Goal: Transaction & Acquisition: Obtain resource

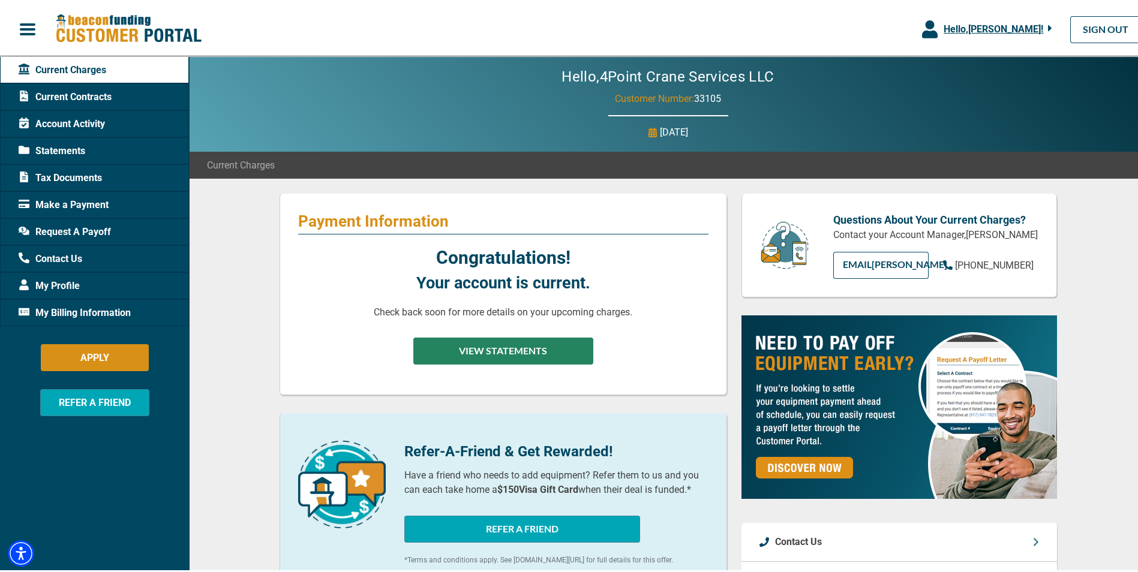
click at [557, 356] on button "VIEW STATEMENTS" at bounding box center [503, 348] width 180 height 27
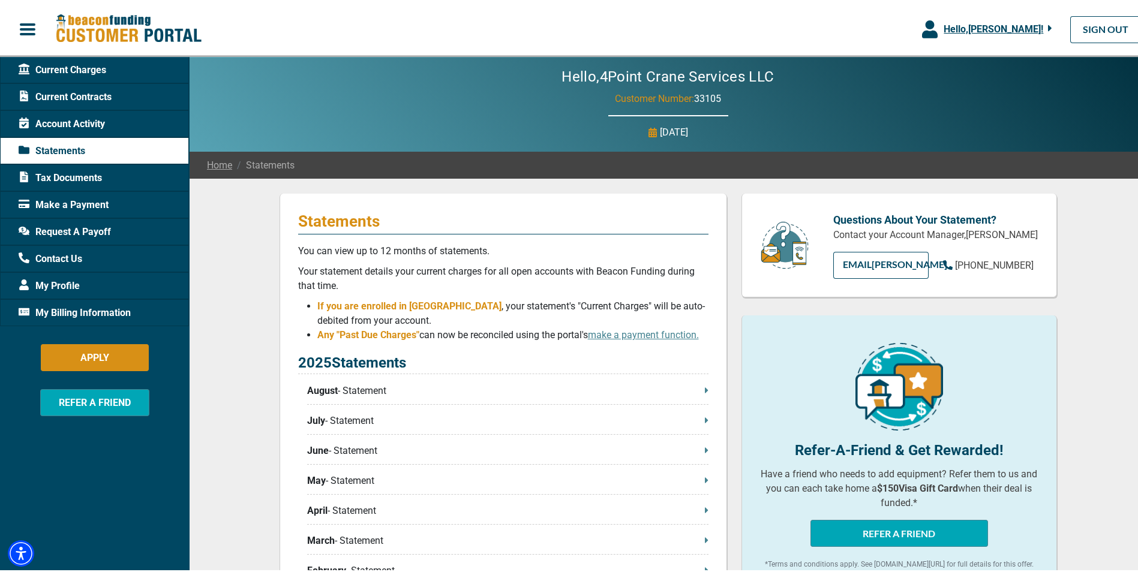
click at [382, 382] on div "2025 Statements August - Statement July - Statement June - Statement May - Stat…" at bounding box center [503, 483] width 410 height 266
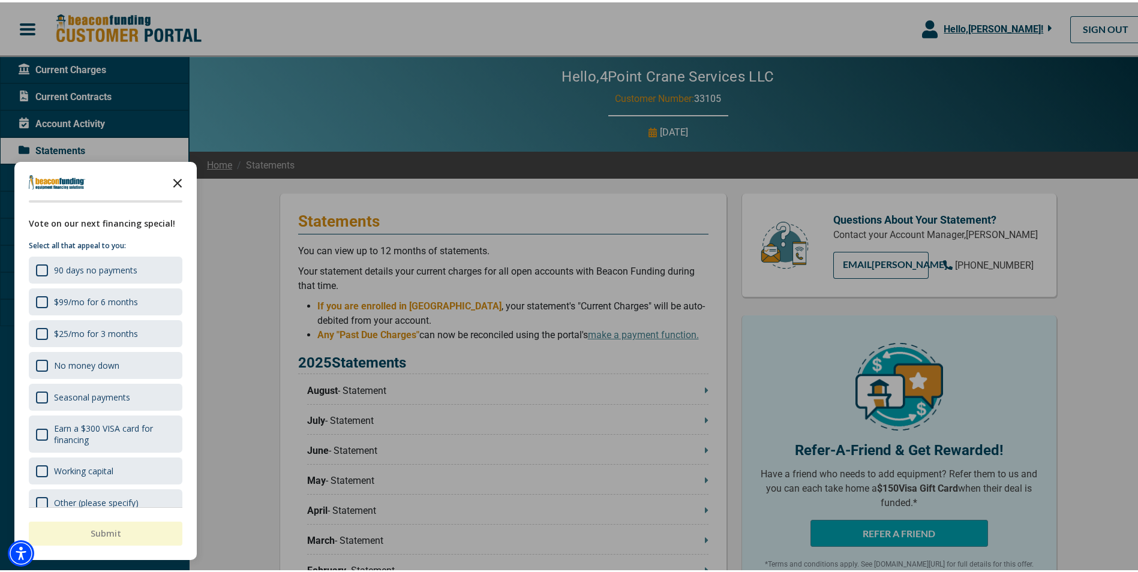
click at [176, 172] on icon "Close the survey" at bounding box center [178, 180] width 24 height 24
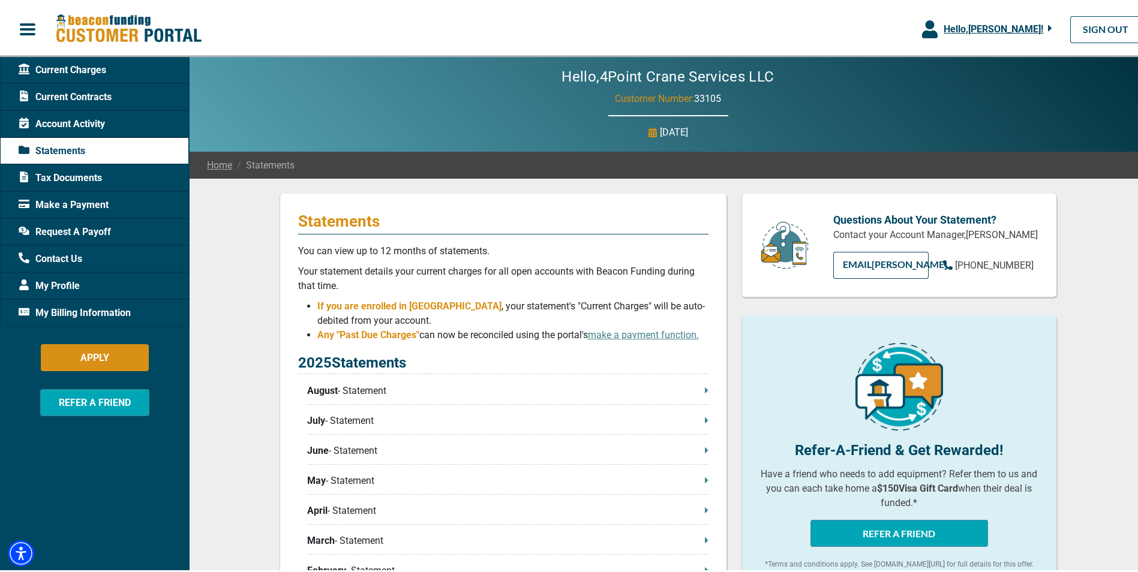
click at [416, 382] on div "2025 Statements August - Statement July - Statement June - Statement May - Stat…" at bounding box center [503, 483] width 410 height 266
click at [705, 387] on icon at bounding box center [707, 388] width 4 height 10
click at [705, 388] on icon at bounding box center [706, 387] width 3 height 5
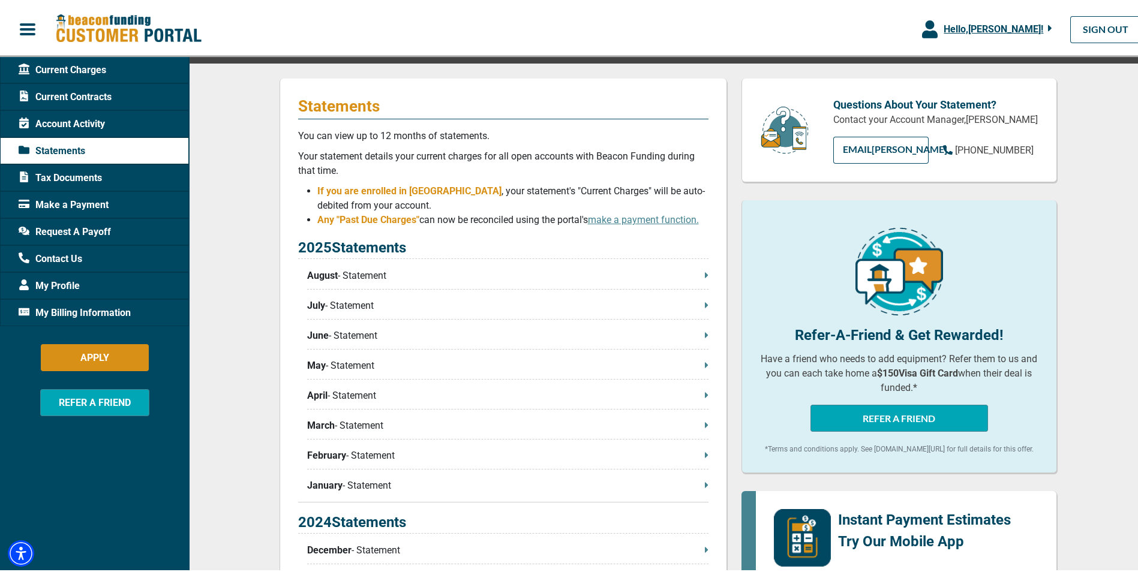
scroll to position [120, 0]
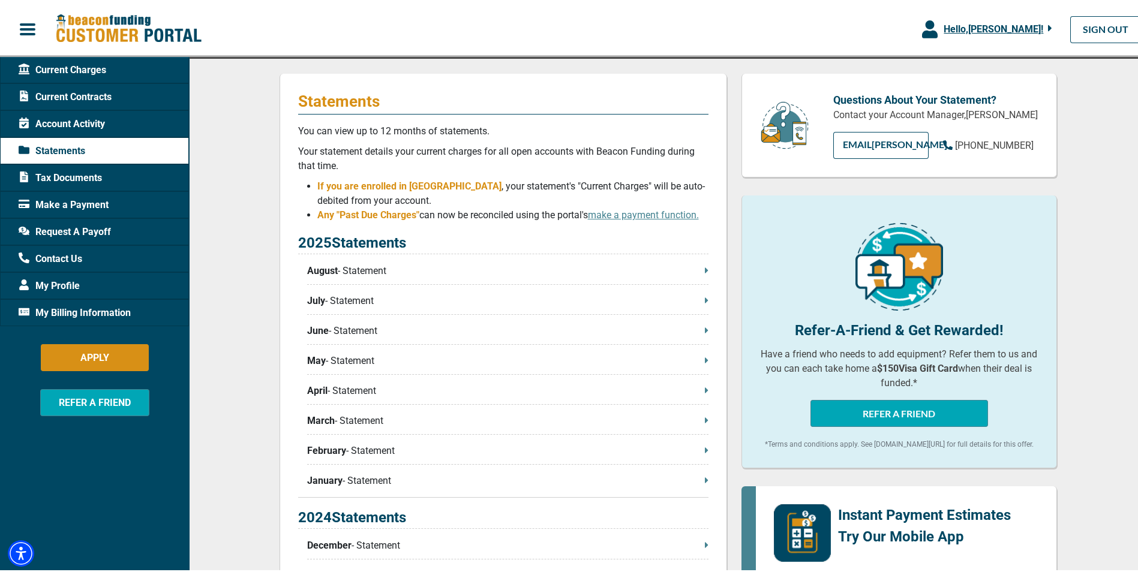
click at [76, 236] on span "Request A Payoff" at bounding box center [65, 230] width 92 height 14
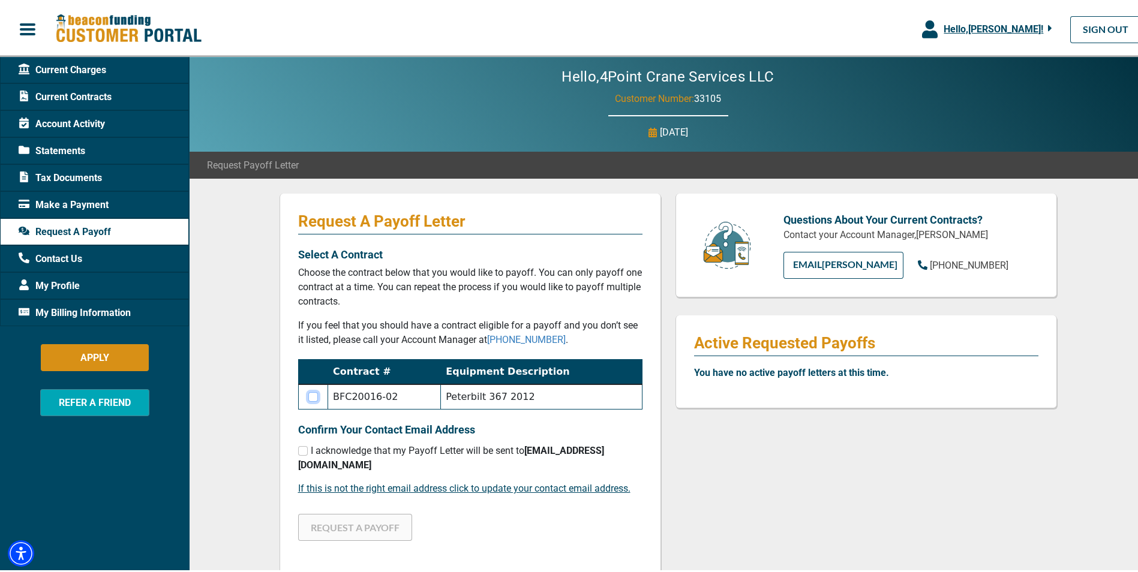
click at [308, 395] on input "checkbox" at bounding box center [313, 395] width 10 height 10
checkbox input "true"
drag, startPoint x: 298, startPoint y: 450, endPoint x: 302, endPoint y: 458, distance: 8.9
click at [298, 450] on input "checkbox" at bounding box center [303, 449] width 10 height 10
checkbox input "true"
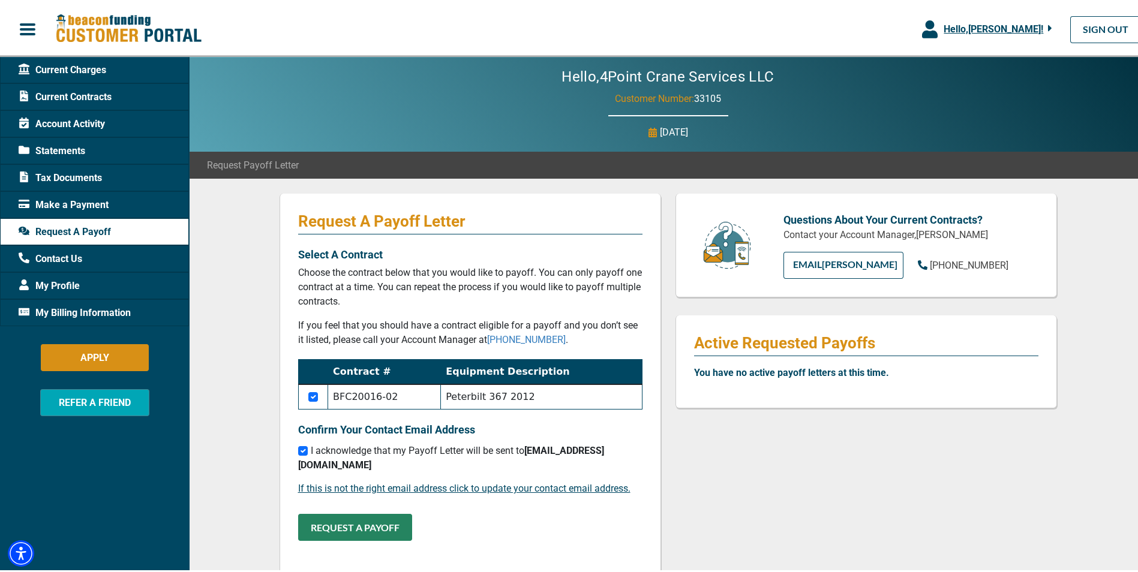
click at [331, 527] on button "REQUEST A PAYOFF" at bounding box center [355, 525] width 114 height 27
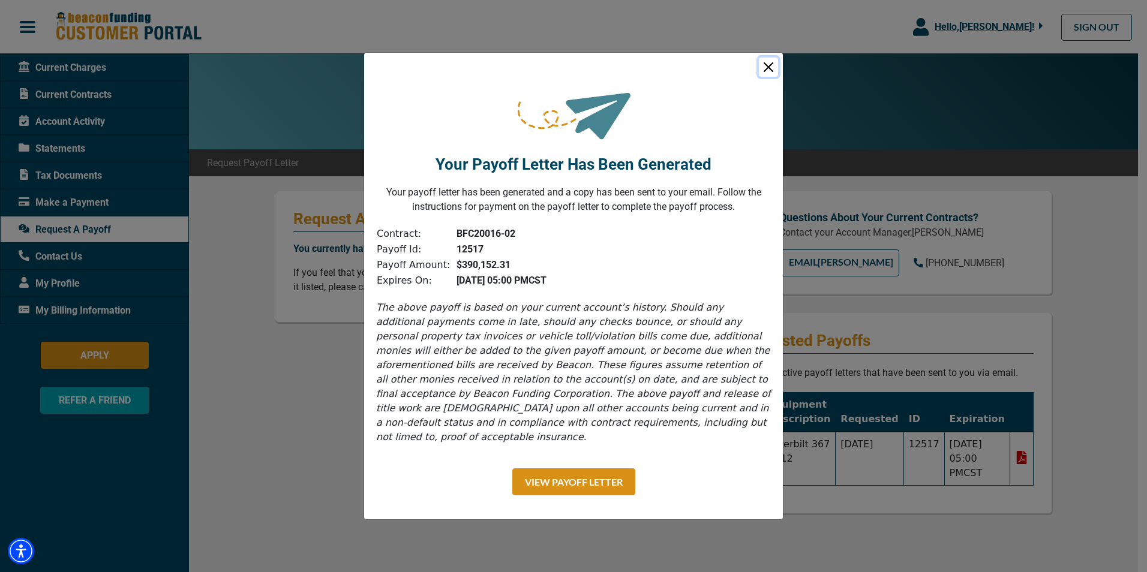
click at [770, 76] on button "Close" at bounding box center [768, 67] width 19 height 19
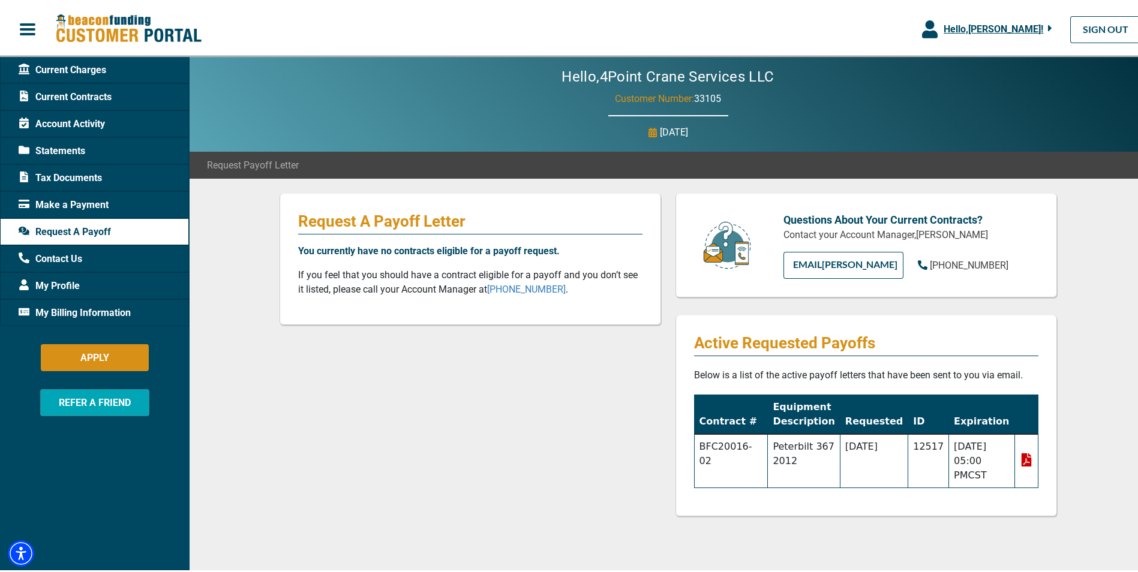
click at [66, 143] on span "Statements" at bounding box center [52, 149] width 67 height 14
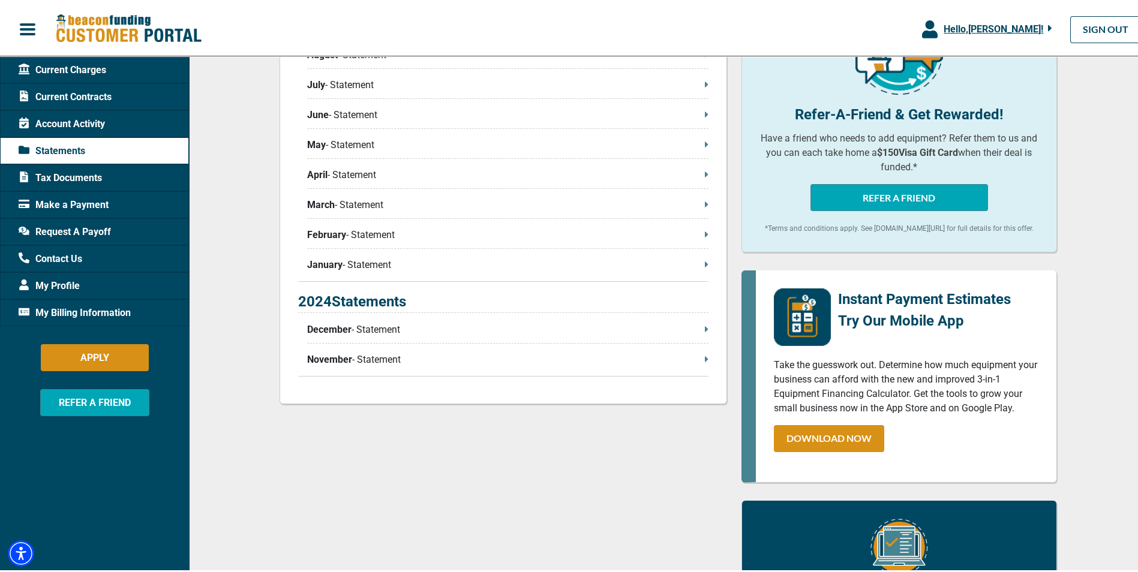
scroll to position [300, 0]
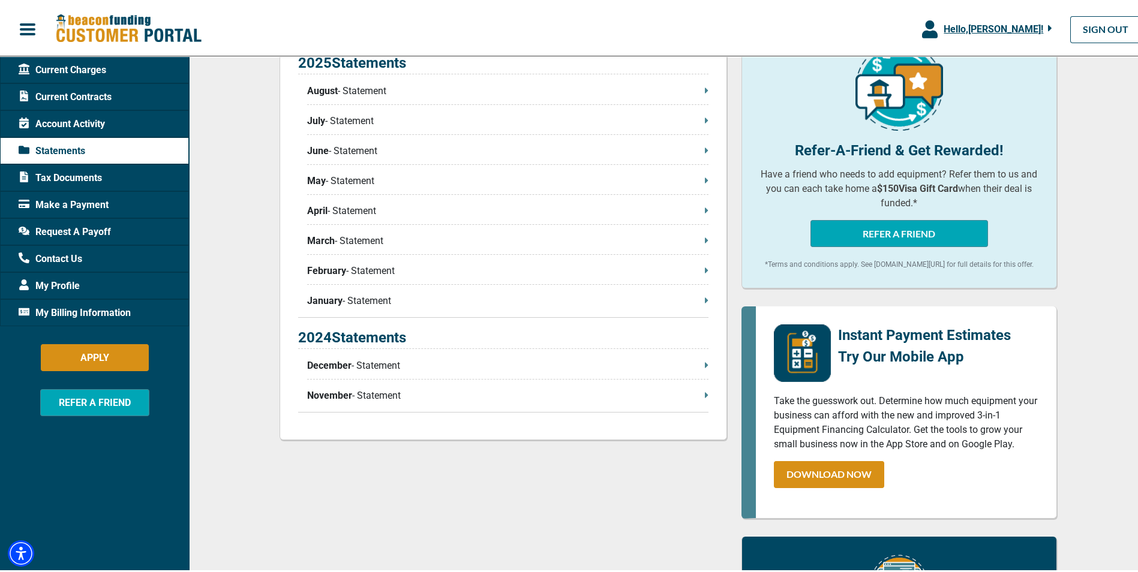
click at [367, 397] on p "November - Statement" at bounding box center [507, 393] width 401 height 14
click at [379, 364] on p "December - Statement" at bounding box center [507, 363] width 401 height 14
click at [349, 296] on p "January - Statement" at bounding box center [507, 299] width 401 height 14
click at [354, 181] on p "May - Statement" at bounding box center [507, 179] width 401 height 14
click at [329, 147] on p "June - Statement" at bounding box center [507, 149] width 401 height 14
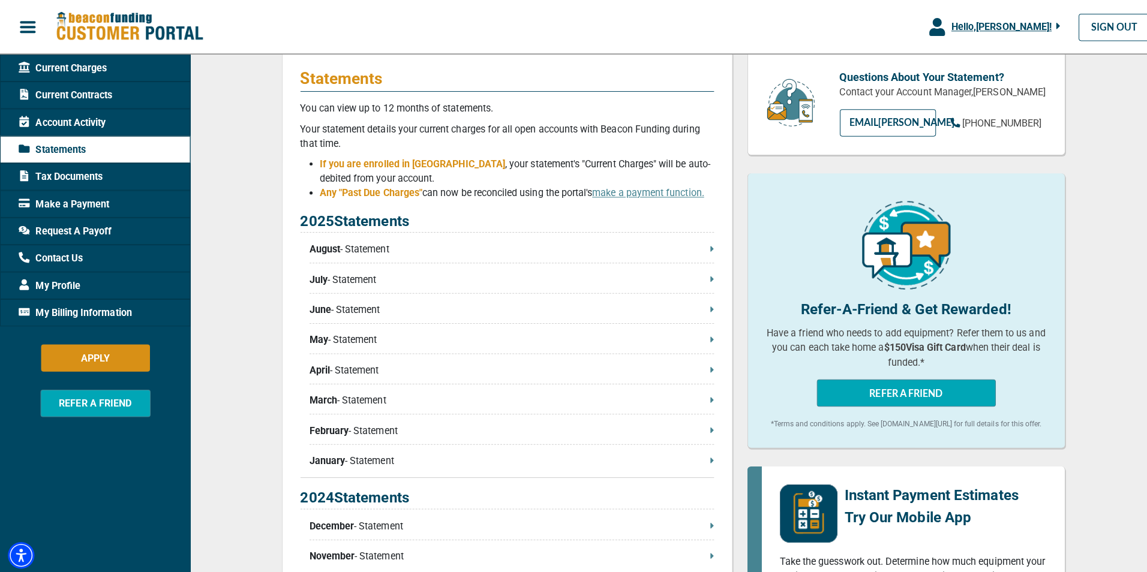
scroll to position [120, 0]
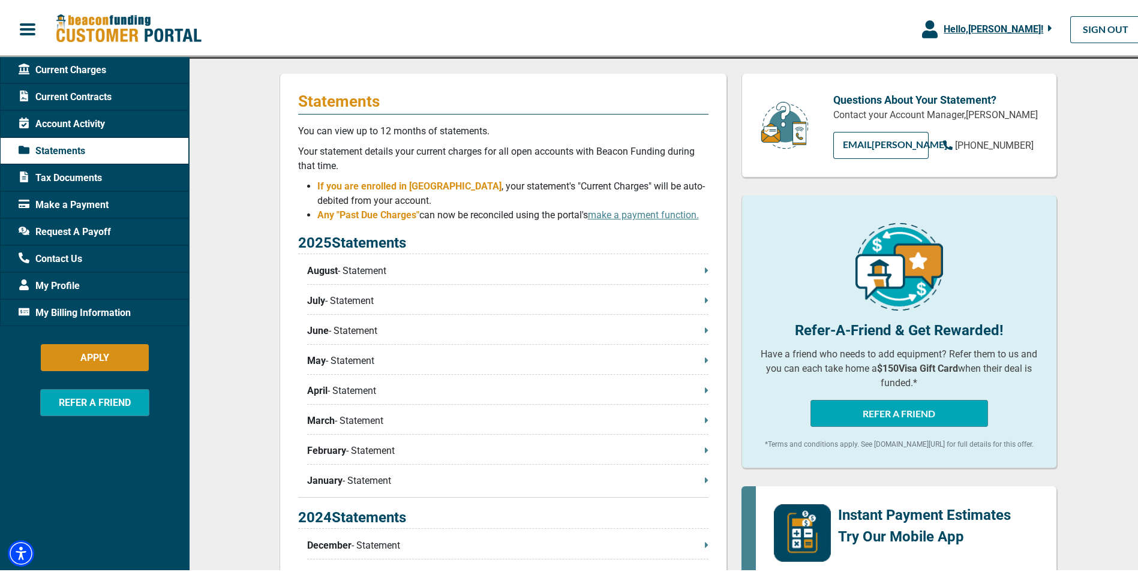
click at [1091, 120] on div "Statements You can view up to 12 months of statements. Your statement details y…" at bounding box center [668, 506] width 958 height 900
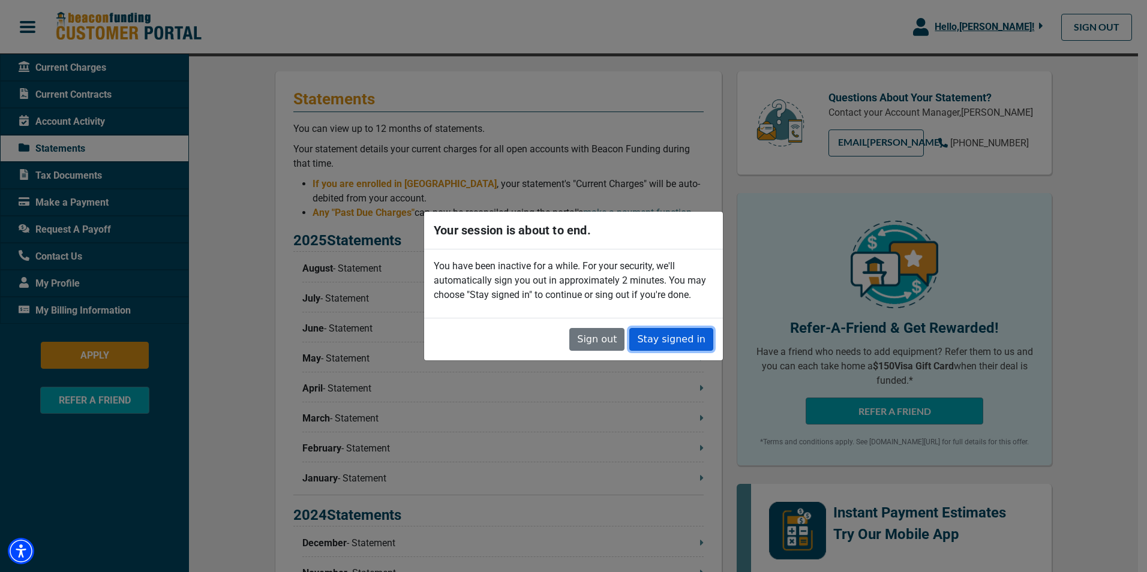
click at [669, 336] on button "Stay signed in" at bounding box center [671, 339] width 84 height 23
click at [684, 346] on button "Stay signed in" at bounding box center [671, 339] width 84 height 23
